Goal: Information Seeking & Learning: Learn about a topic

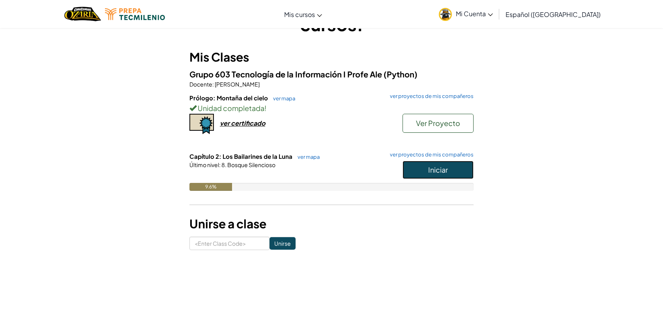
click at [439, 161] on button "Iniciar" at bounding box center [438, 170] width 71 height 18
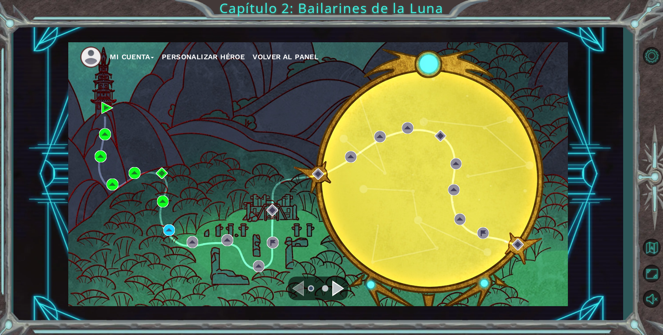
click at [298, 248] on div "Mi Cuenta Personalizar héroe Volver al panel" at bounding box center [318, 174] width 500 height 264
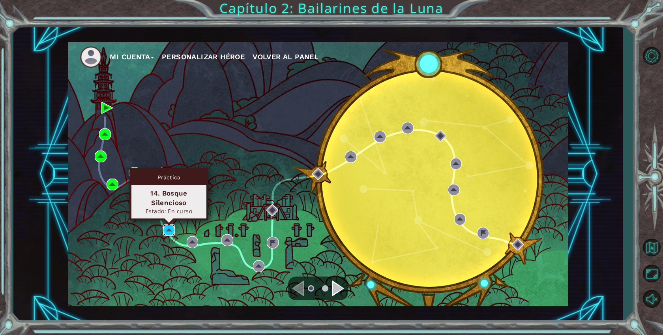
click at [165, 226] on img at bounding box center [169, 230] width 12 height 12
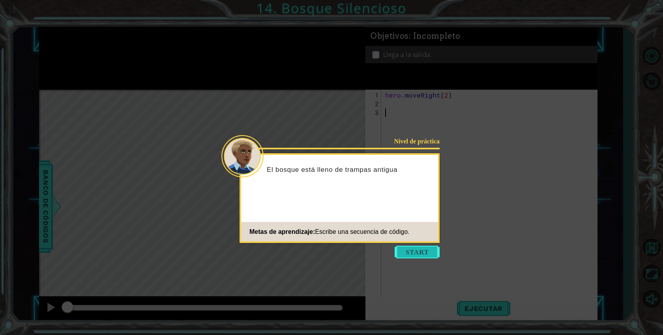
click at [419, 246] on button "Start" at bounding box center [417, 252] width 45 height 13
click at [413, 250] on button "Start" at bounding box center [417, 252] width 45 height 13
click at [431, 251] on button "Start" at bounding box center [417, 252] width 45 height 13
click at [413, 249] on button "Start" at bounding box center [417, 252] width 45 height 13
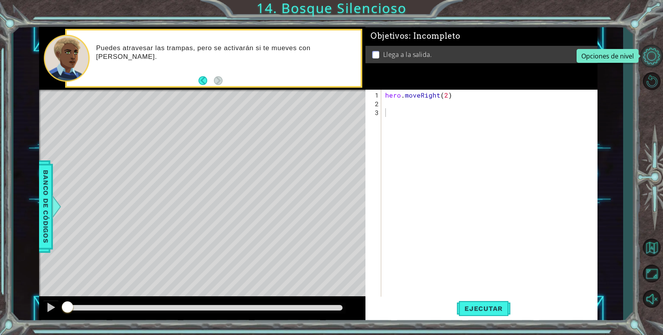
click at [653, 49] on button "Opciones de nivel" at bounding box center [651, 56] width 23 height 23
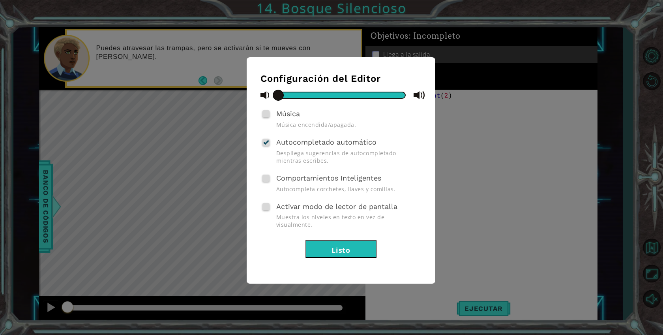
click at [349, 243] on button "Listo" at bounding box center [341, 249] width 71 height 18
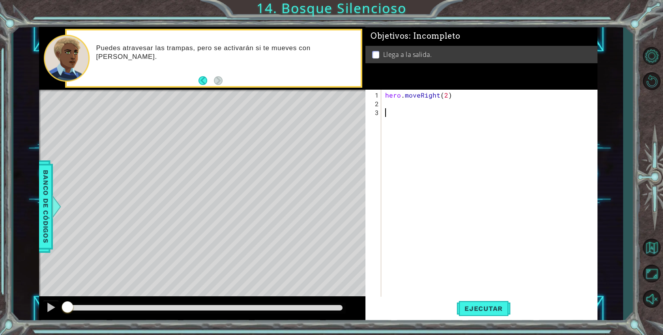
click at [298, 10] on div "1 ההההההההההההההההההההההההההההההההההההההההההההההההההההההההההההההההההההההההההההה…" at bounding box center [331, 167] width 663 height 335
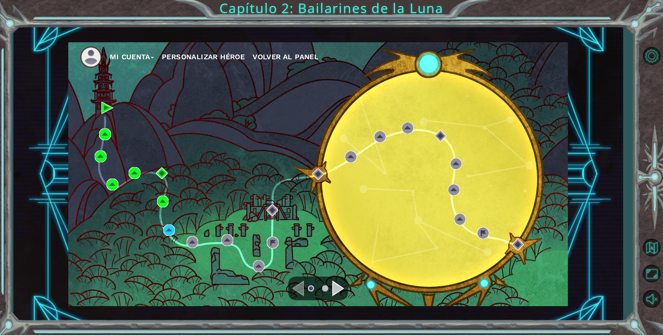
click at [142, 57] on button "Mi Cuenta" at bounding box center [132, 57] width 44 height 12
